Goal: Task Accomplishment & Management: Use online tool/utility

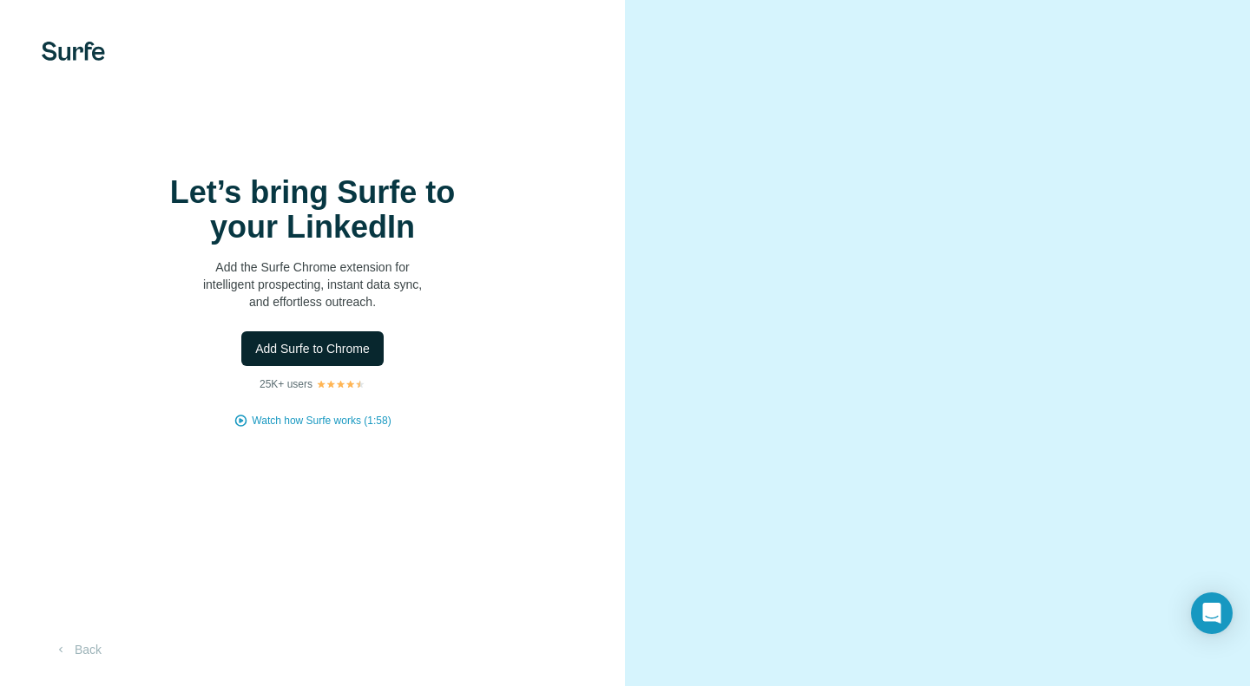
click at [318, 351] on span "Add Surfe to Chrome" at bounding box center [312, 348] width 115 height 17
click at [328, 357] on button "Add Surfe to Chrome" at bounding box center [312, 349] width 142 height 35
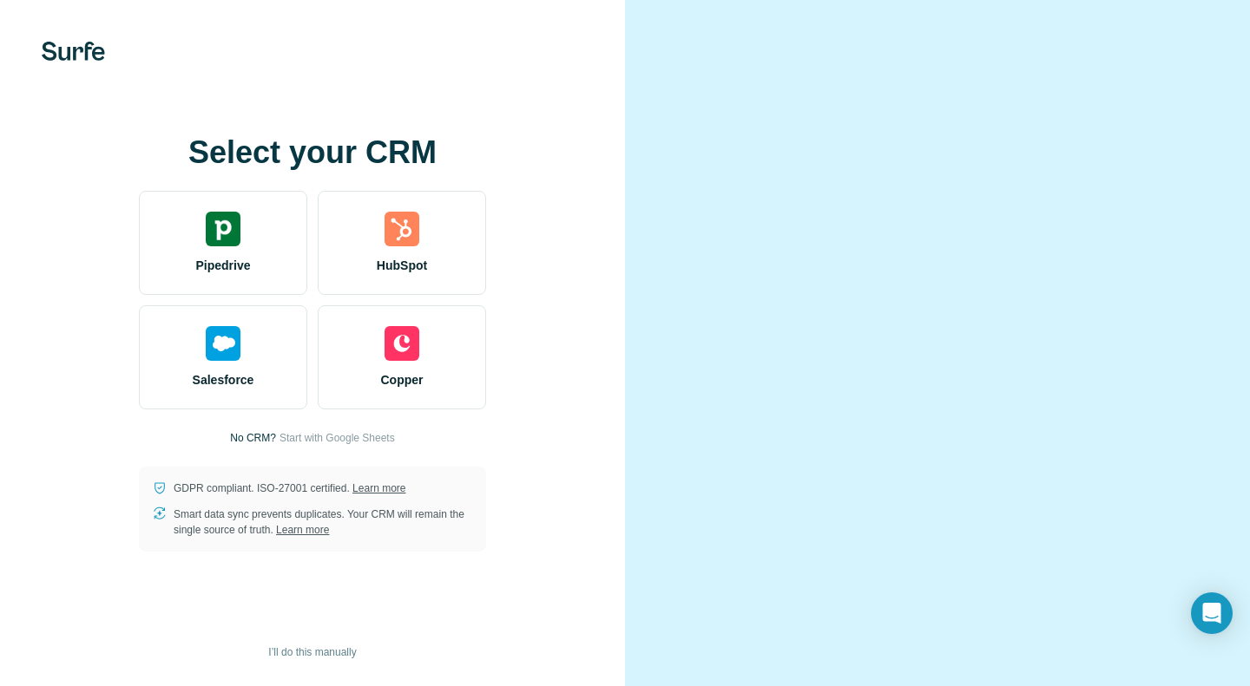
click at [639, 70] on div at bounding box center [937, 343] width 625 height 686
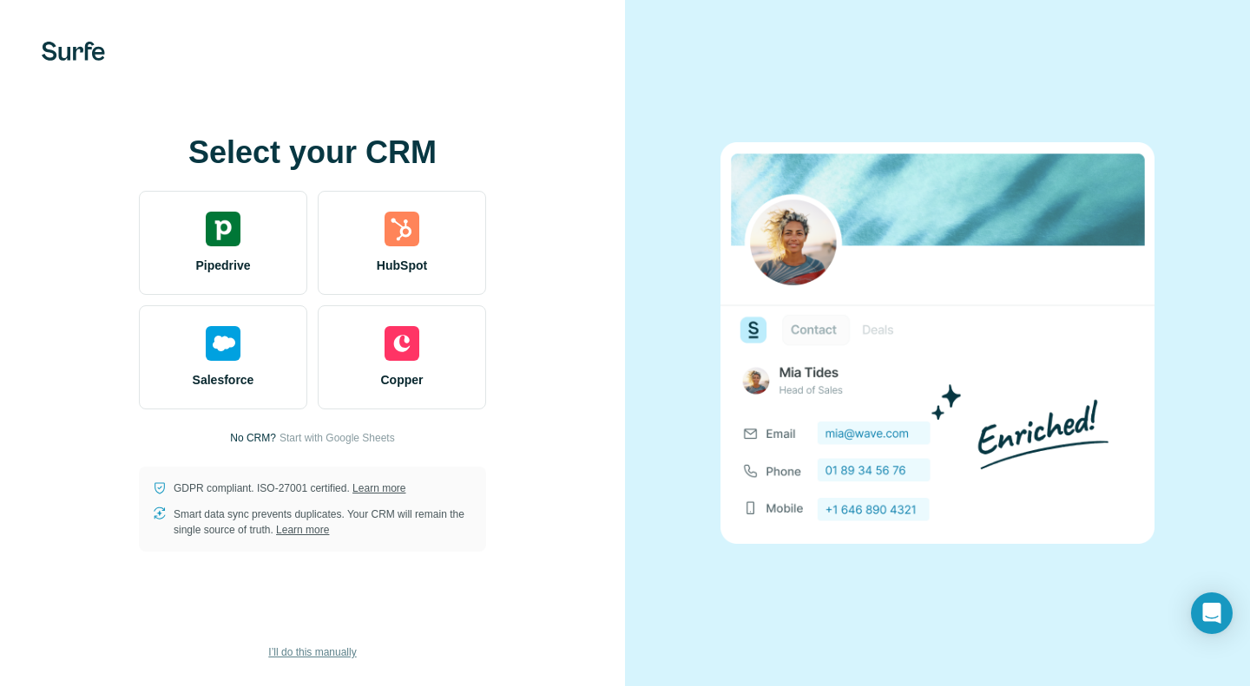
click at [321, 661] on button "I’ll do this manually" at bounding box center [312, 653] width 112 height 26
